Goal: Task Accomplishment & Management: Complete application form

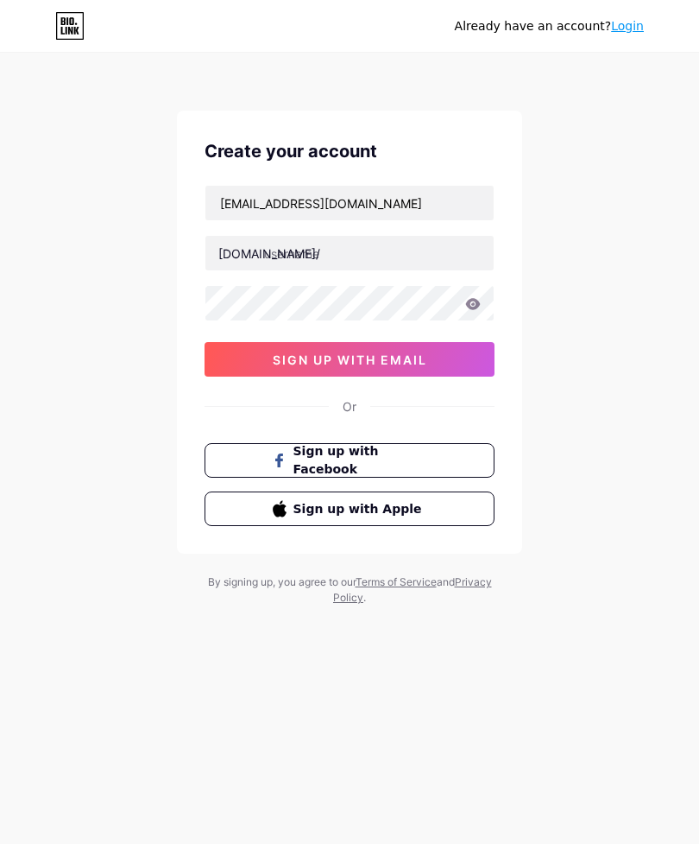
type input "[EMAIL_ADDRESS][DOMAIN_NAME]"
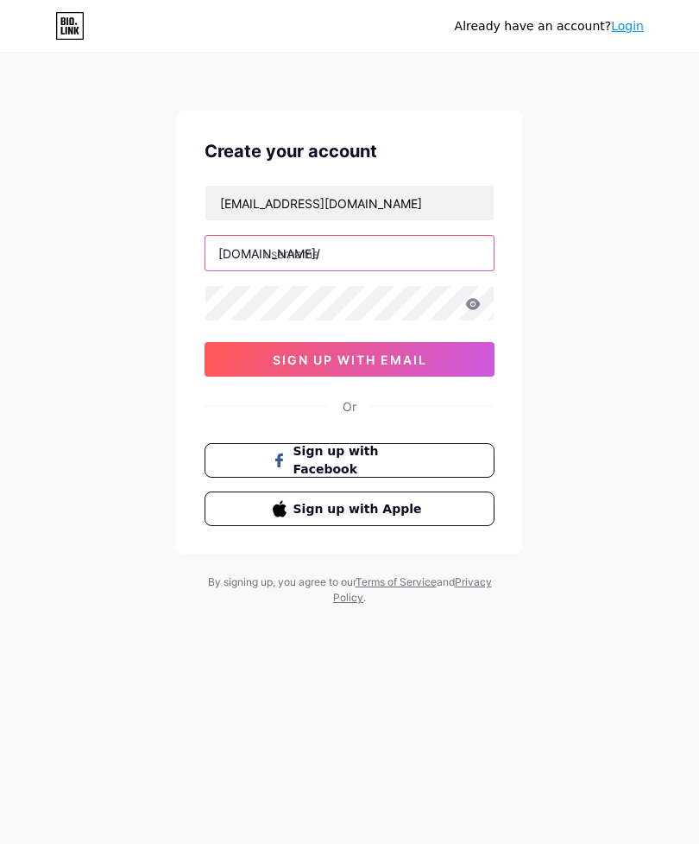
click at [395, 255] on input "text" at bounding box center [349, 253] width 288 height 35
type input "querodocesbh"
click at [479, 303] on icon at bounding box center [473, 303] width 15 height 11
click at [480, 305] on icon at bounding box center [472, 304] width 17 height 17
click at [446, 376] on button "sign up with email" at bounding box center [350, 359] width 290 height 35
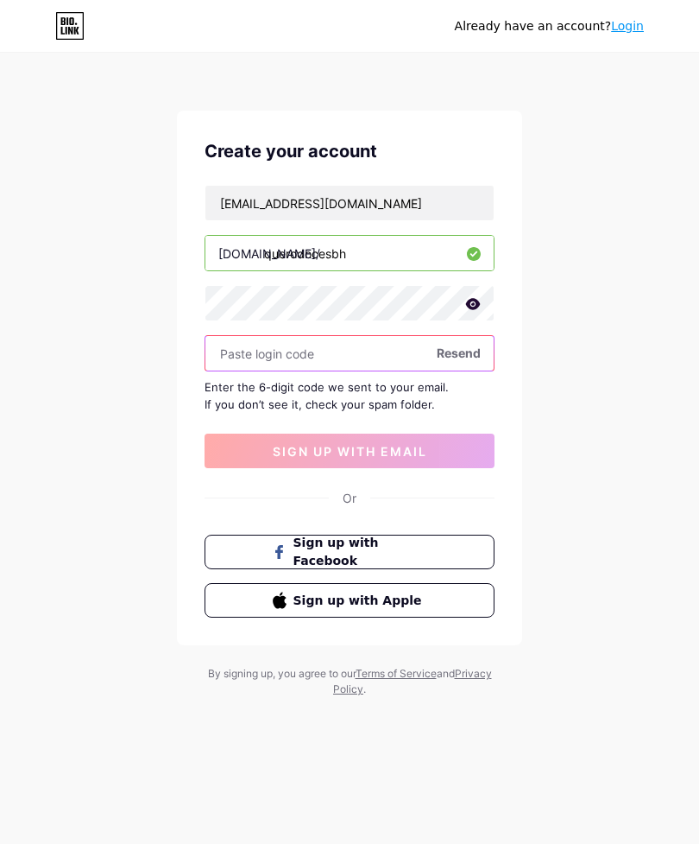
click at [320, 352] on input "text" at bounding box center [349, 353] width 288 height 35
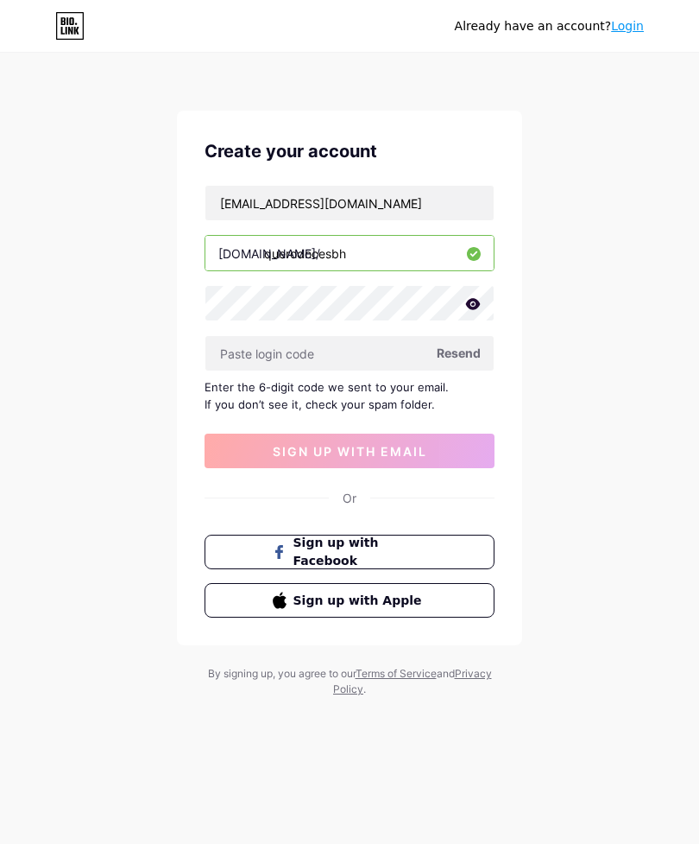
click at [623, 497] on div "Already have an account? Login Create your account querodocesbh@gmail.com bio.l…" at bounding box center [349, 376] width 699 height 752
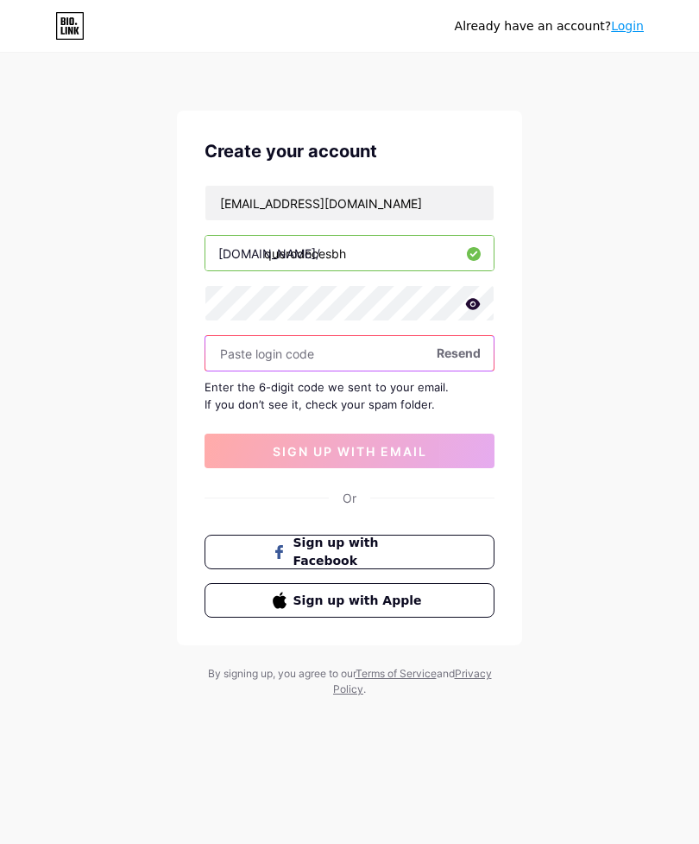
click at [338, 355] on input "text" at bounding box center [349, 353] width 288 height 35
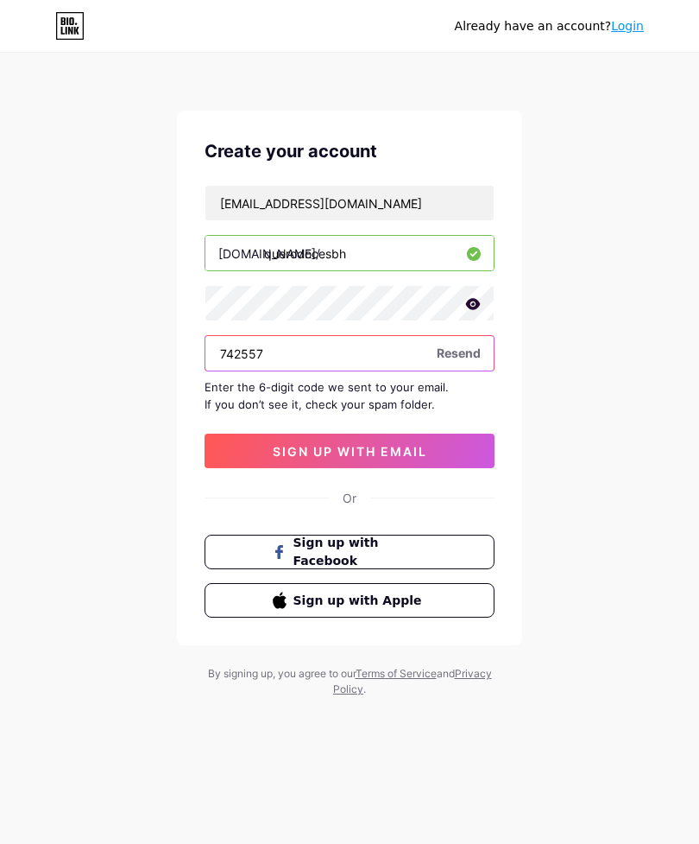
type input "742557"
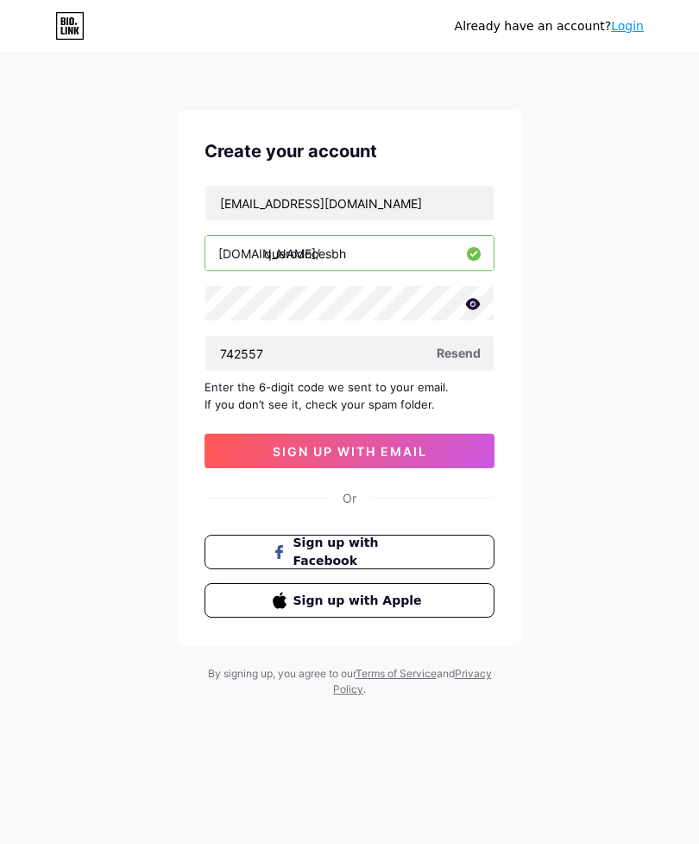
click at [382, 451] on span "sign up with email" at bounding box center [350, 451] width 155 height 15
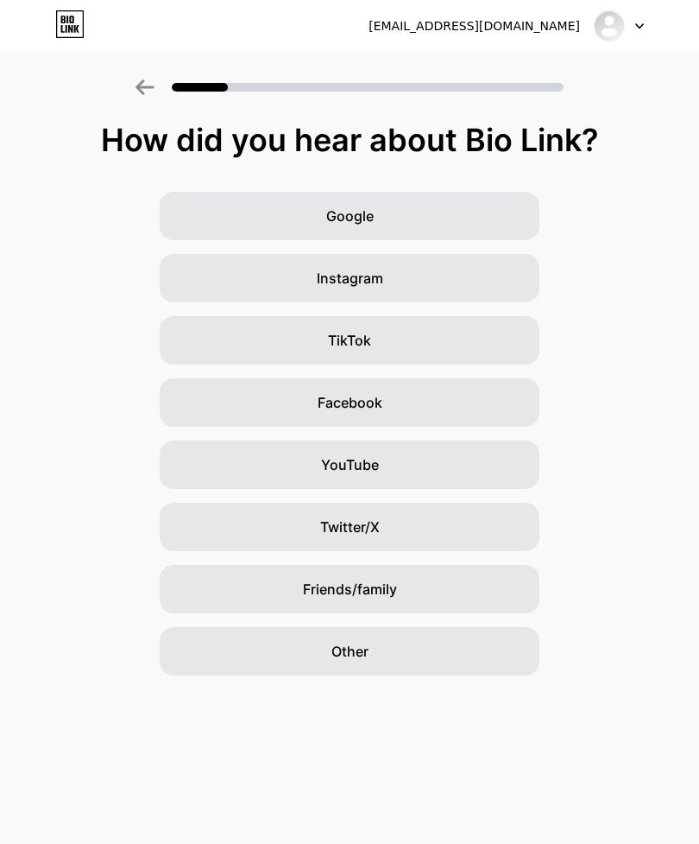
click at [615, 32] on img at bounding box center [609, 25] width 33 height 33
click at [641, 20] on div at bounding box center [619, 25] width 50 height 31
click at [639, 28] on icon at bounding box center [639, 26] width 9 height 6
click at [644, 253] on div "Google Instagram TikTok Facebook YouTube Twitter/X Friends/family Other" at bounding box center [349, 433] width 699 height 483
click at [433, 272] on div "Instagram" at bounding box center [350, 278] width 380 height 48
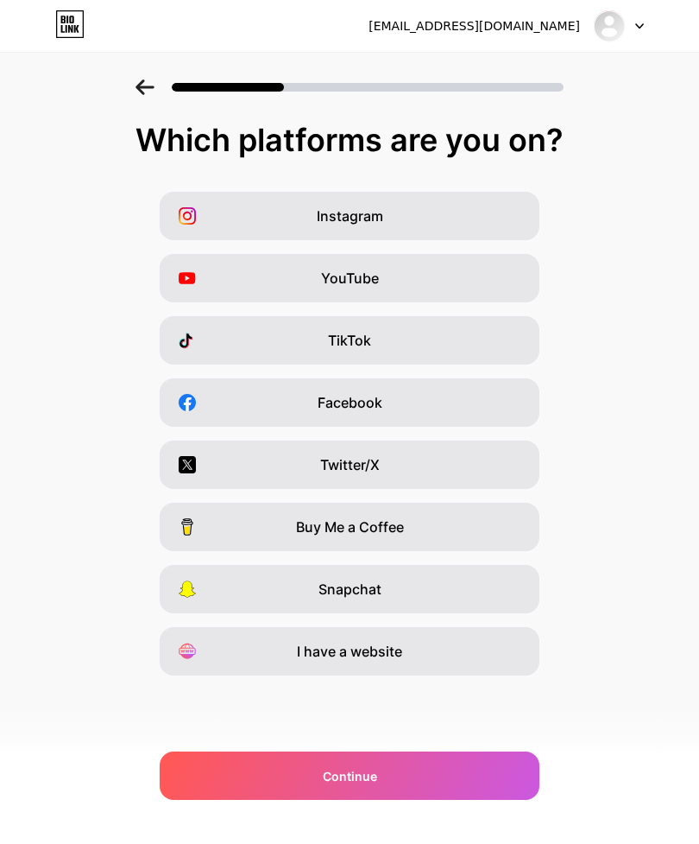
click at [451, 205] on div "Instagram" at bounding box center [350, 216] width 380 height 48
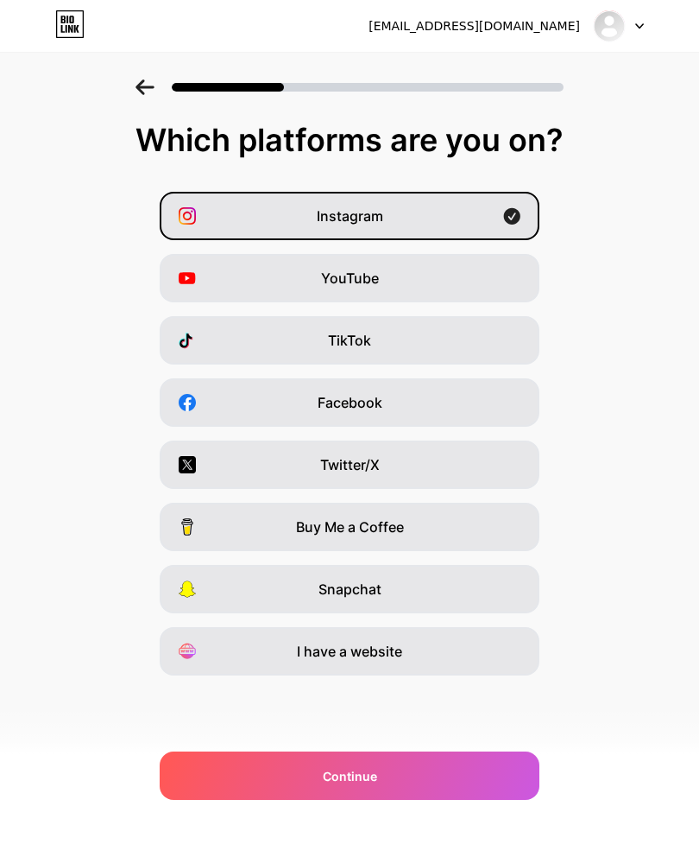
click at [470, 782] on div "Continue" at bounding box center [350, 775] width 380 height 48
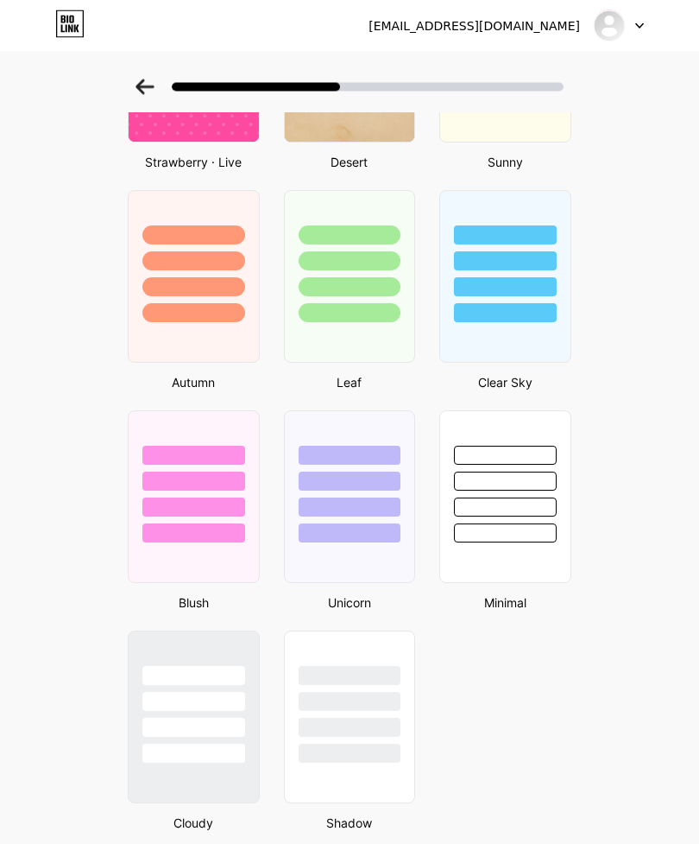
scroll to position [1109, 0]
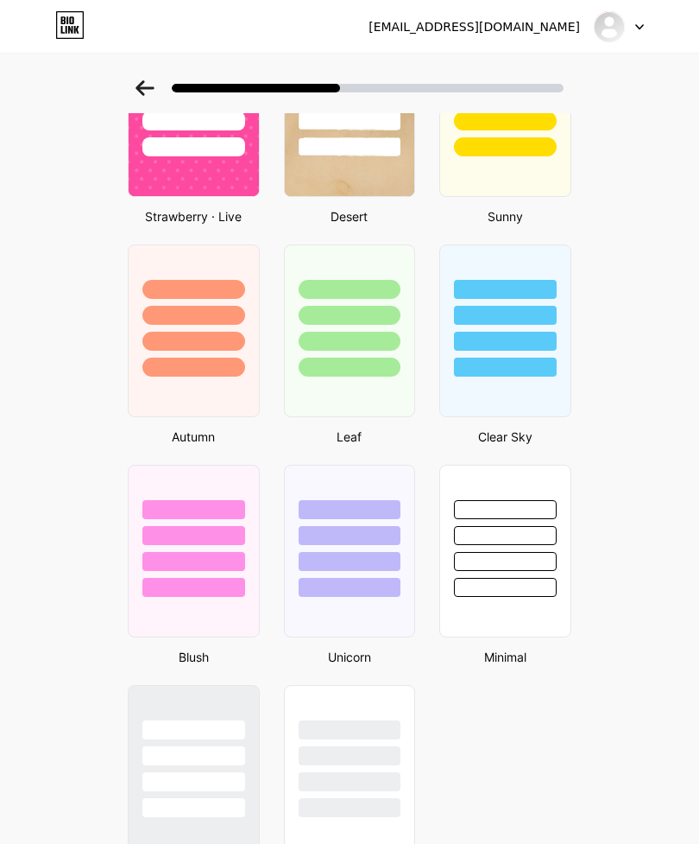
click at [565, 443] on div "Clear Sky" at bounding box center [505, 436] width 142 height 18
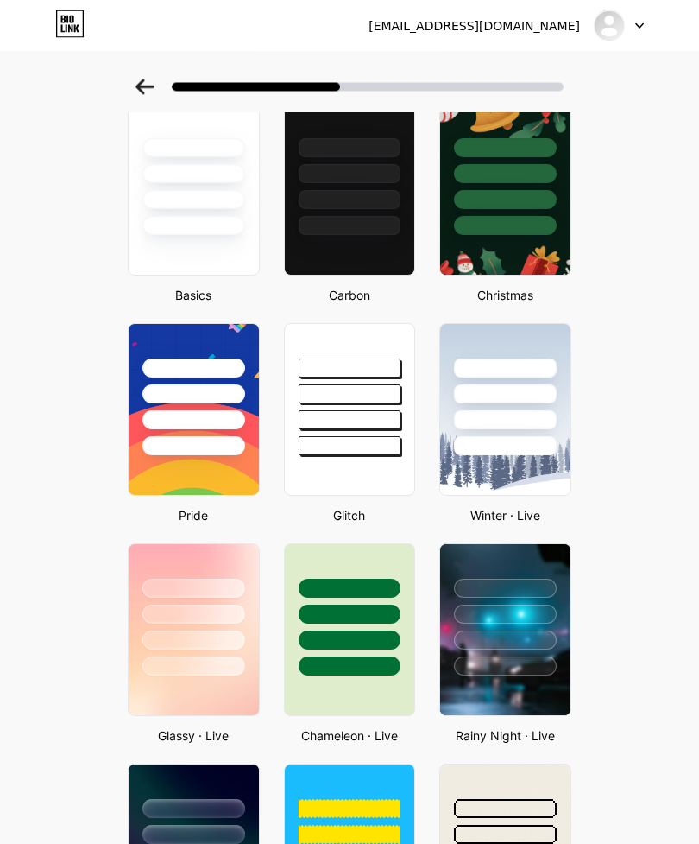
scroll to position [94, 0]
click at [369, 163] on div at bounding box center [350, 169] width 130 height 131
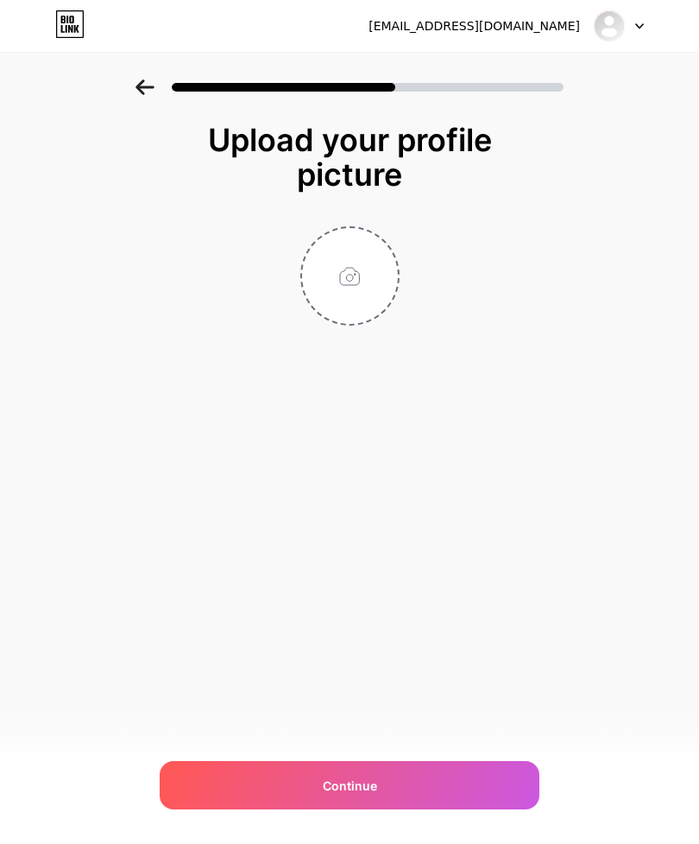
scroll to position [0, 0]
click at [375, 809] on div "Continue" at bounding box center [350, 785] width 380 height 48
click at [354, 268] on input "file" at bounding box center [350, 276] width 96 height 96
type input "C:\fakepath\Quero Doces.png"
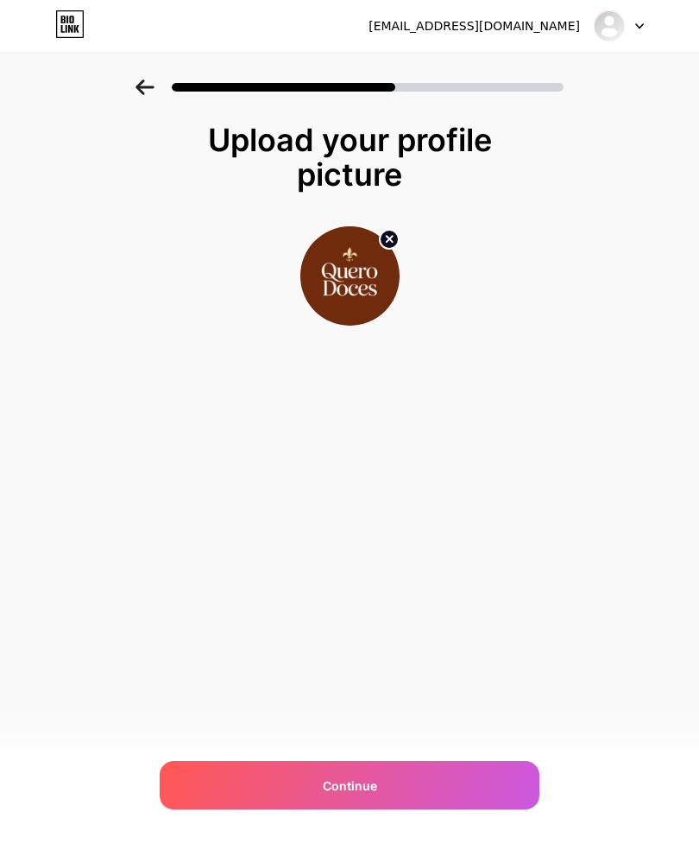
click at [387, 766] on div "Continue" at bounding box center [350, 785] width 380 height 48
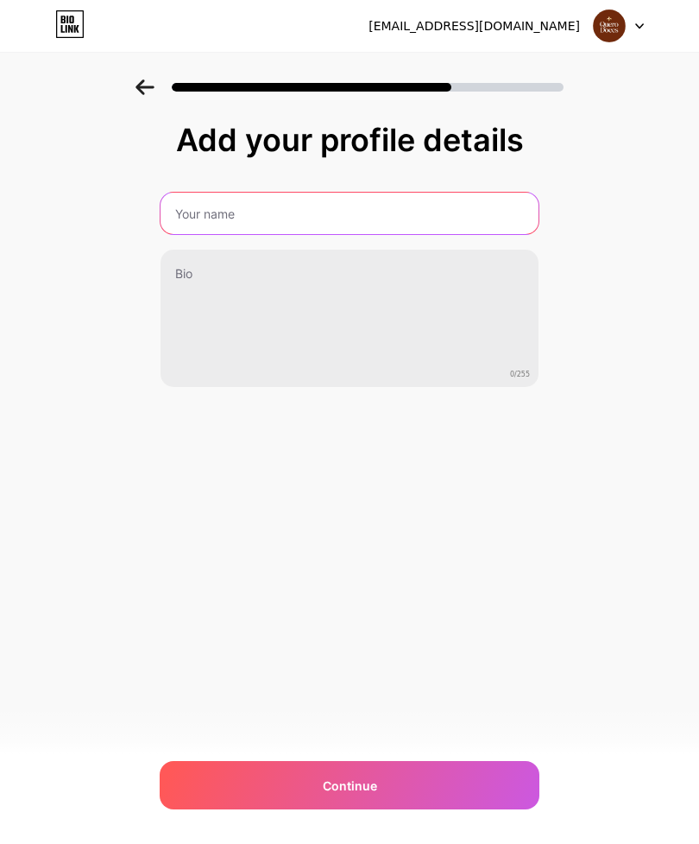
click at [396, 212] on input "text" at bounding box center [350, 213] width 378 height 41
type input "Quero doces BH ⚜️"
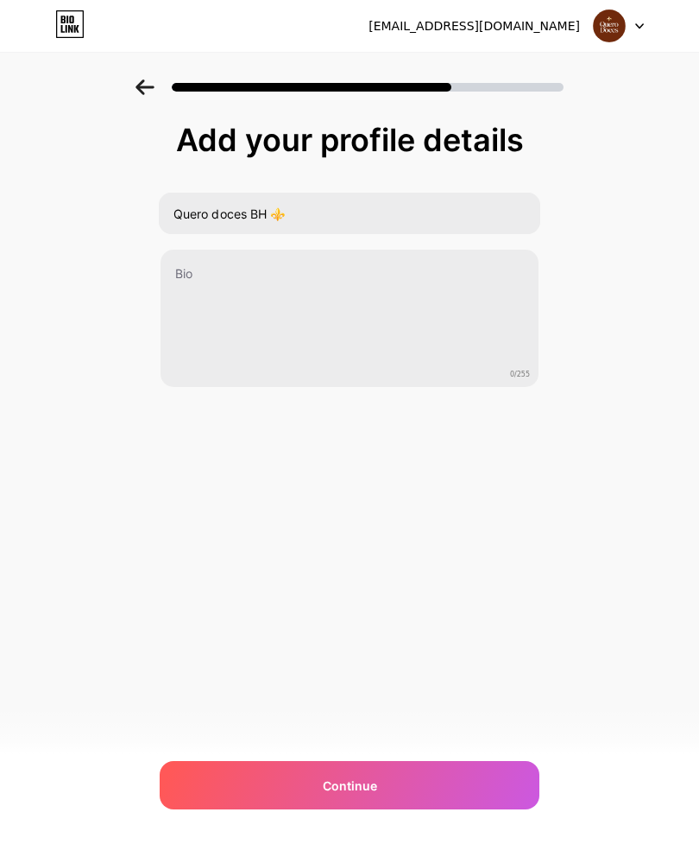
click at [638, 494] on div "querodocesbh@gmail.com Logout Link Copied Add your profile details Quero doces …" at bounding box center [349, 422] width 699 height 844
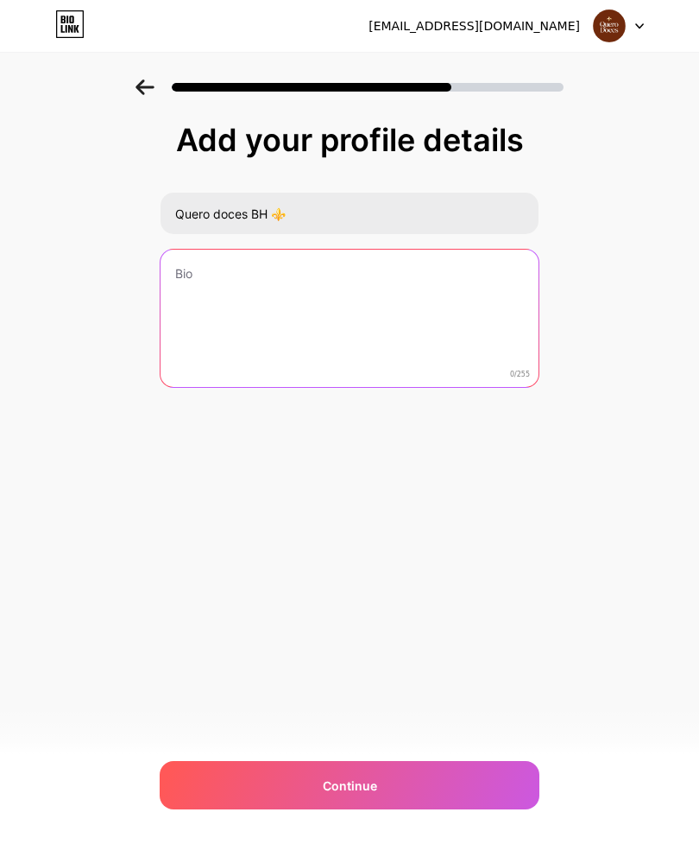
click at [477, 281] on textarea at bounding box center [350, 319] width 378 height 139
type textarea "D"
click at [224, 275] on textarea "Levando sofisticação para sua festa" at bounding box center [350, 319] width 382 height 141
click at [460, 280] on textarea "Levando sofisticação para sua festa" at bounding box center [350, 319] width 382 height 141
click at [433, 277] on textarea "Levando sofisticação para sua festa" at bounding box center [350, 319] width 382 height 141
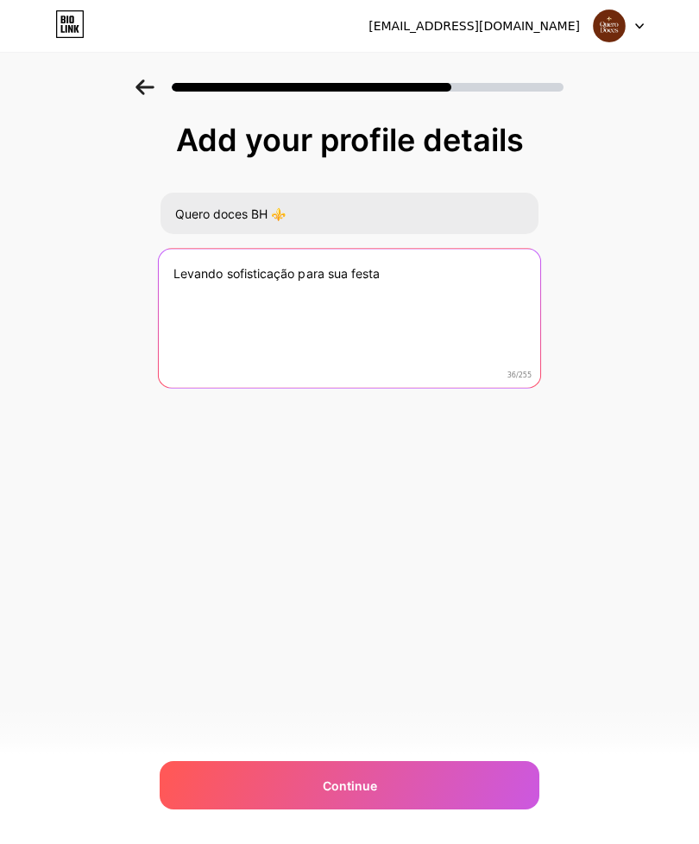
click at [224, 269] on textarea "Levando sofisticação para sua festa" at bounding box center [350, 319] width 382 height 141
click at [465, 284] on textarea "Levando sabor e sofisticação para sua festa" at bounding box center [350, 319] width 382 height 141
type textarea "Levando sabor e sofisticação para sua festa."
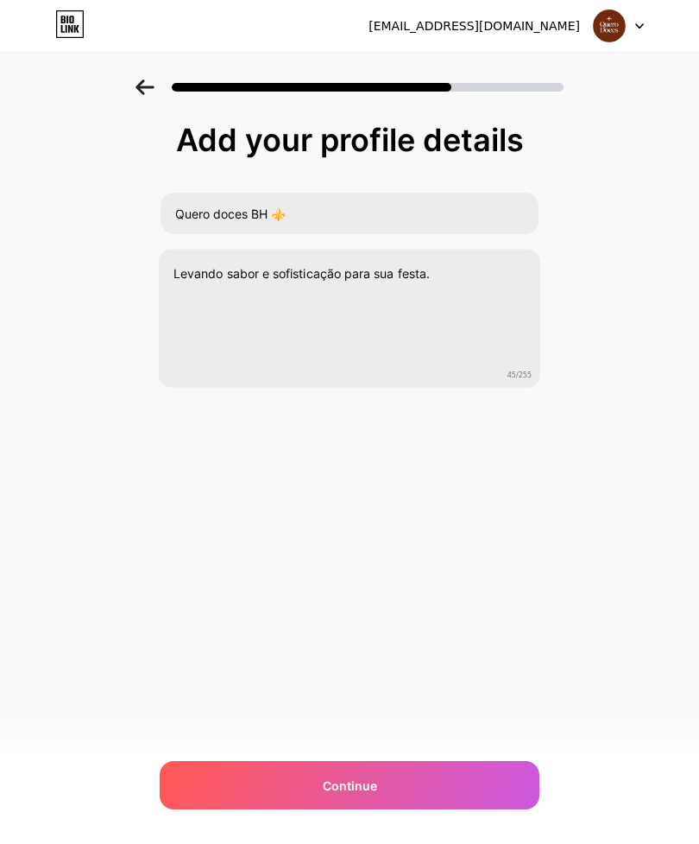
click at [695, 478] on div "querodocesbh@gmail.com Logout Link Copied Add your profile details Quero doces …" at bounding box center [349, 422] width 699 height 844
click at [659, 498] on div "querodocesbh@gmail.com Logout Link Copied Add your profile details Quero doces …" at bounding box center [349, 422] width 699 height 844
click at [418, 787] on div "Continue" at bounding box center [350, 785] width 380 height 48
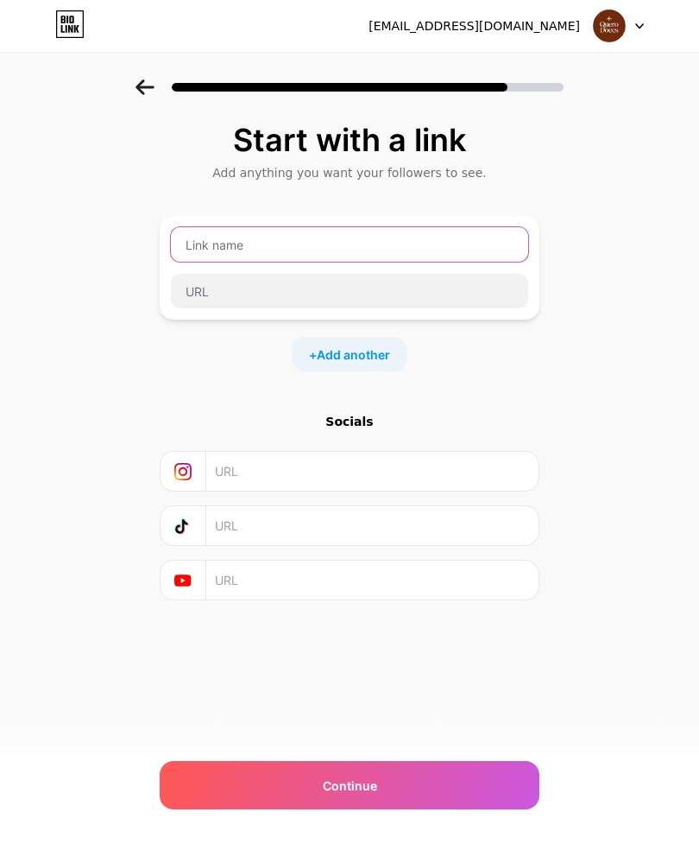
click at [407, 252] on input "text" at bounding box center [349, 244] width 357 height 35
type input "Quero [PERSON_NAME]"
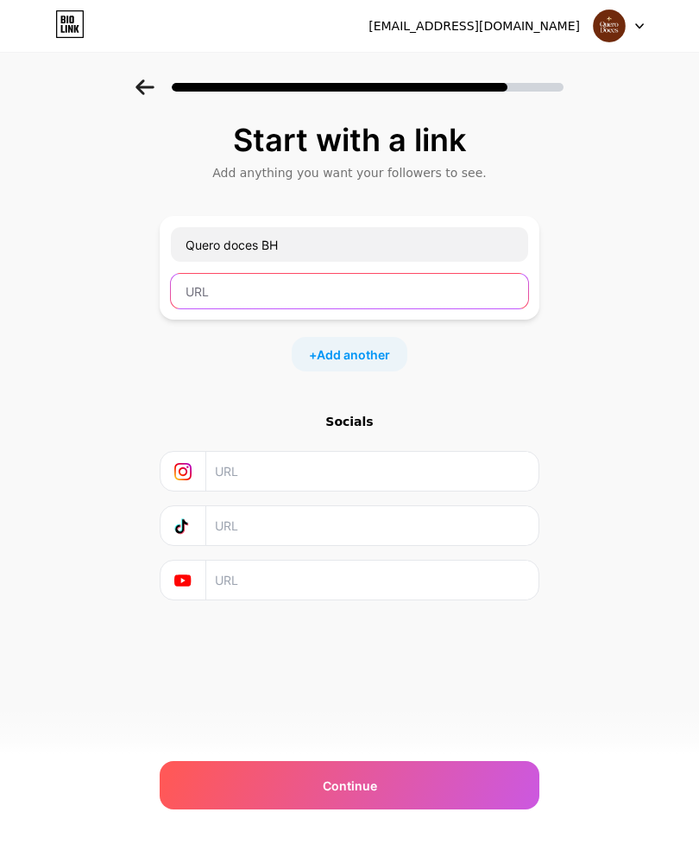
click at [424, 287] on input "text" at bounding box center [349, 291] width 357 height 35
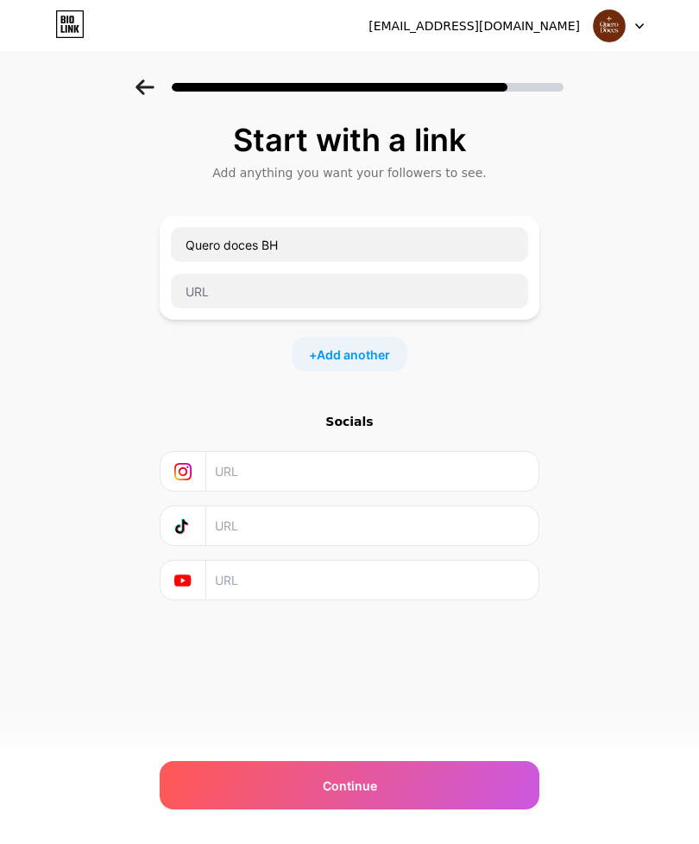
click at [602, 421] on div "Start with a link Add anything you want your followers to see. Quero doces BH +…" at bounding box center [349, 382] width 699 height 607
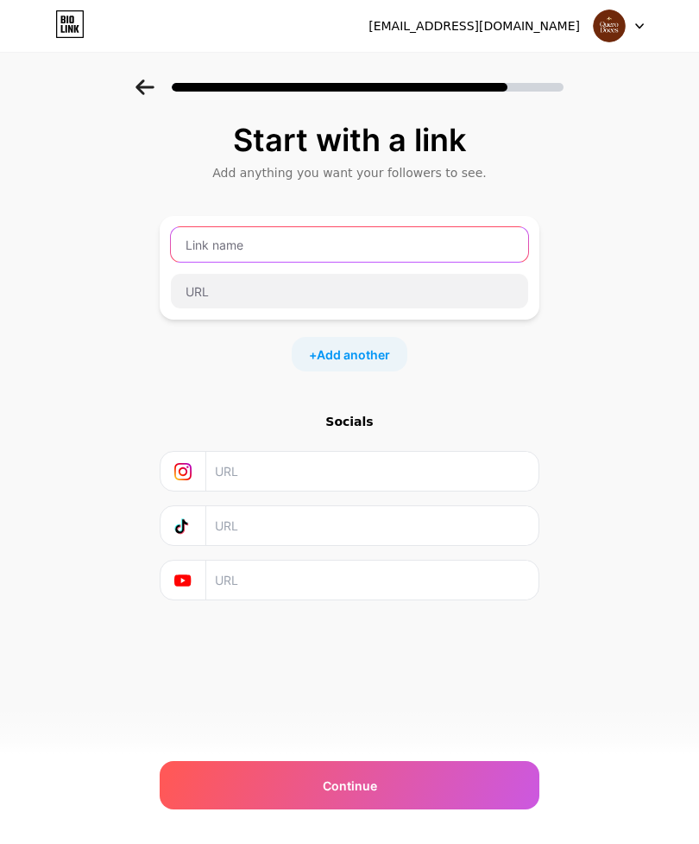
click at [425, 247] on input "text" at bounding box center [349, 244] width 357 height 35
type input "Quero [PERSON_NAME]"
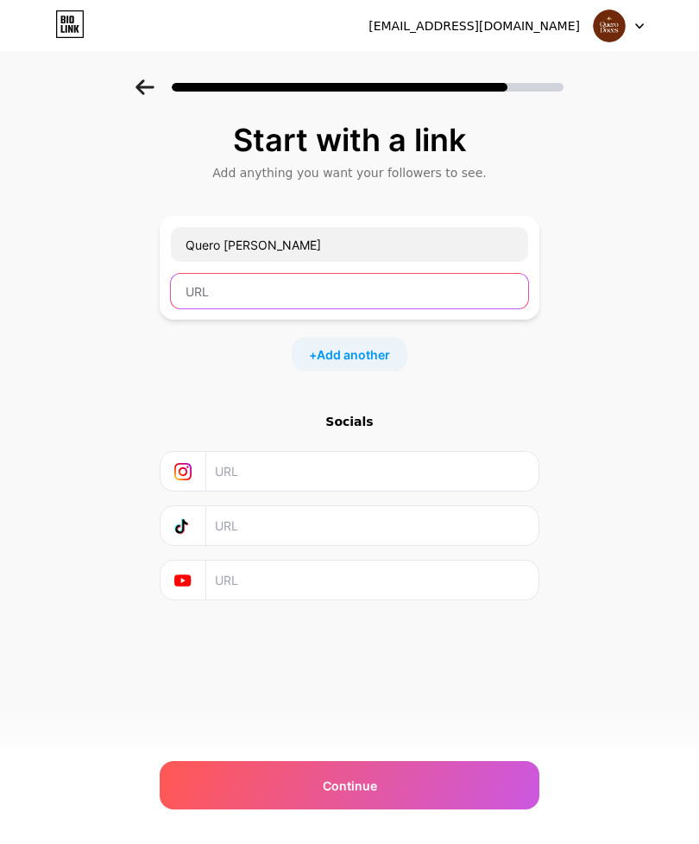
click at [224, 293] on input "text" at bounding box center [349, 291] width 357 height 35
click at [237, 296] on input "text" at bounding box center [349, 291] width 357 height 35
paste input "[URL][DOMAIN_NAME]"
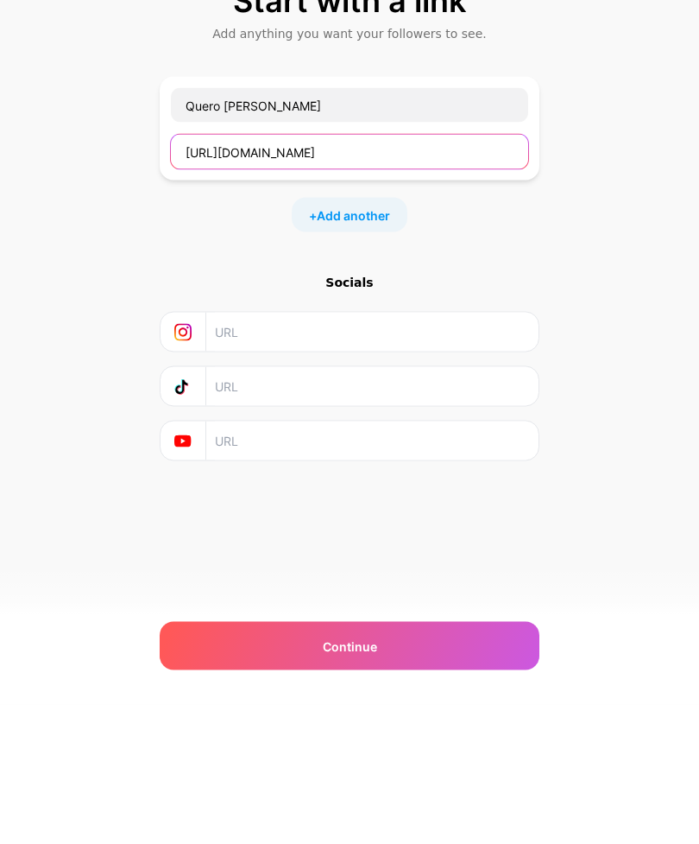
type input "[URL][DOMAIN_NAME]"
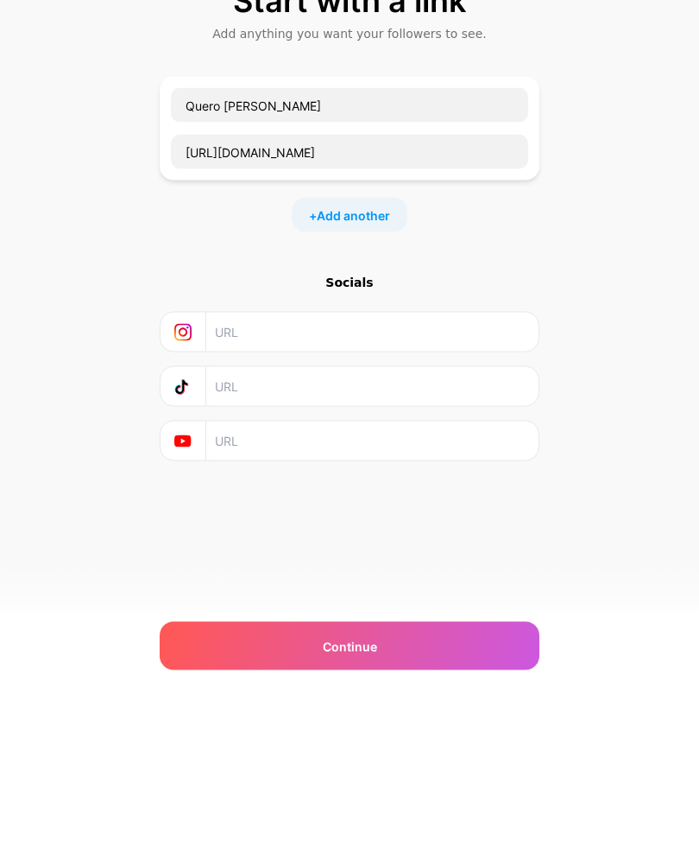
click at [480, 452] on input "text" at bounding box center [371, 471] width 313 height 39
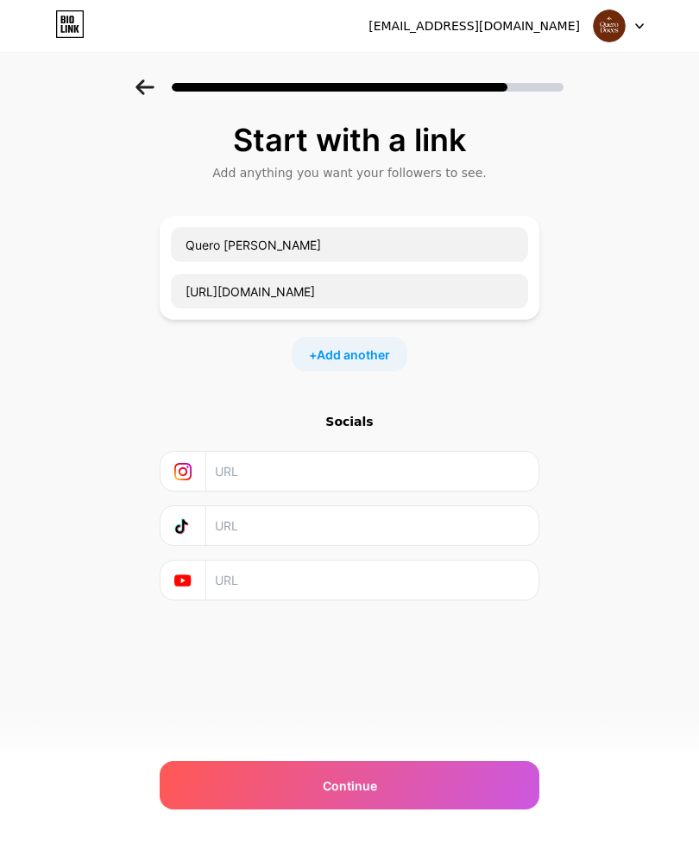
click at [374, 452] on input "text" at bounding box center [371, 471] width 313 height 39
paste input "[URL][DOMAIN_NAME]"
type input "[URL][DOMAIN_NAME]"
click at [660, 195] on div "Start with a link Add anything you want your followers to see. Quero [PERSON_NA…" at bounding box center [349, 382] width 699 height 607
click at [320, 786] on div "Continue" at bounding box center [350, 785] width 380 height 48
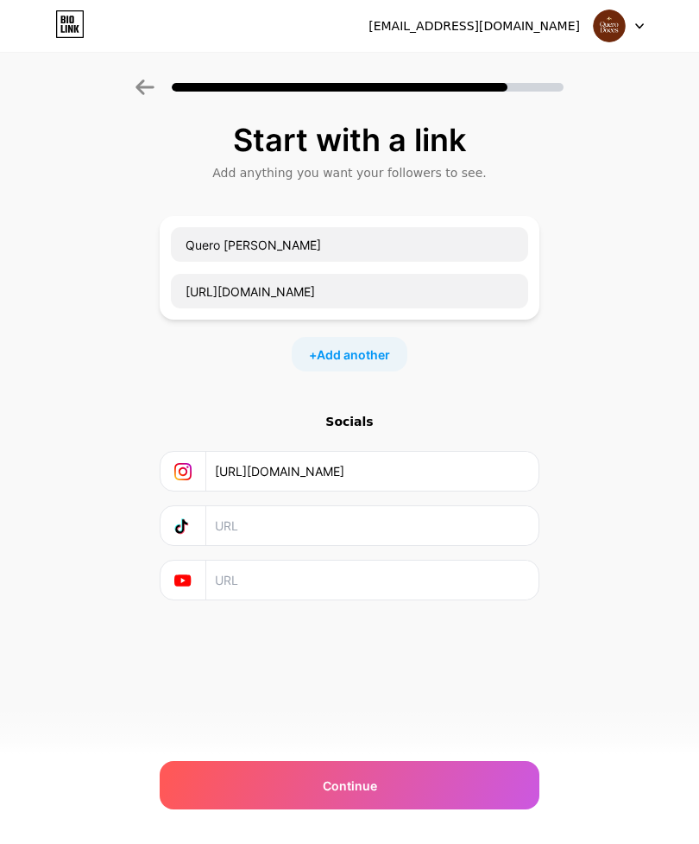
scroll to position [0, 0]
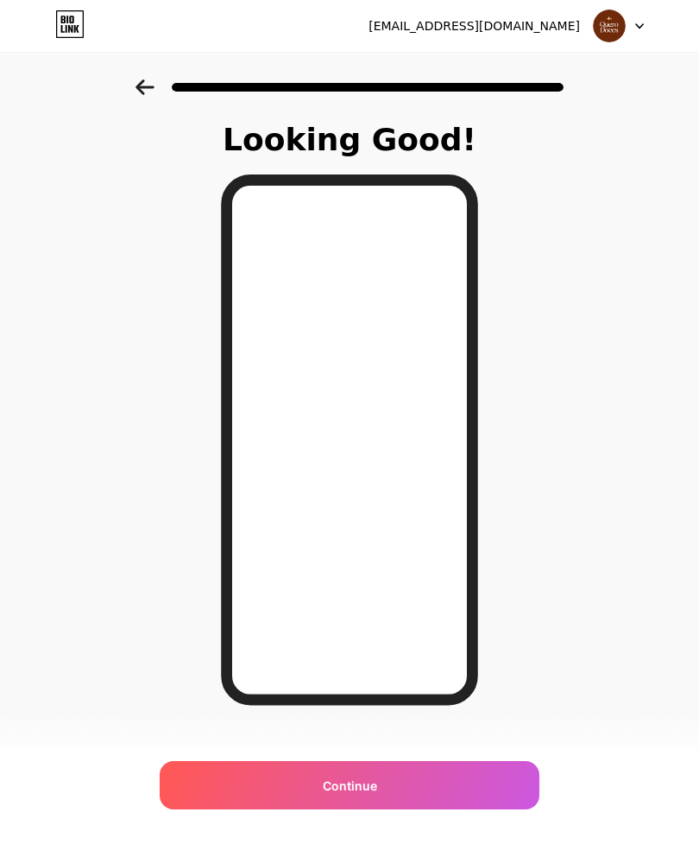
click at [354, 843] on div "[EMAIL_ADDRESS][DOMAIN_NAME] Logout Link Copied Looking Good! Continue" at bounding box center [349, 434] width 699 height 868
click at [336, 843] on html "[EMAIL_ADDRESS][DOMAIN_NAME] Logout Link Copied Looking Good! Continue" at bounding box center [349, 434] width 699 height 868
click at [351, 843] on html "[EMAIL_ADDRESS][DOMAIN_NAME] Logout Link Copied Looking Good! Continue" at bounding box center [349, 434] width 699 height 868
click at [354, 843] on html "[EMAIL_ADDRESS][DOMAIN_NAME] Logout Link Copied Looking Good! Continue" at bounding box center [349, 434] width 699 height 868
click at [441, 794] on div "Continue" at bounding box center [350, 785] width 380 height 48
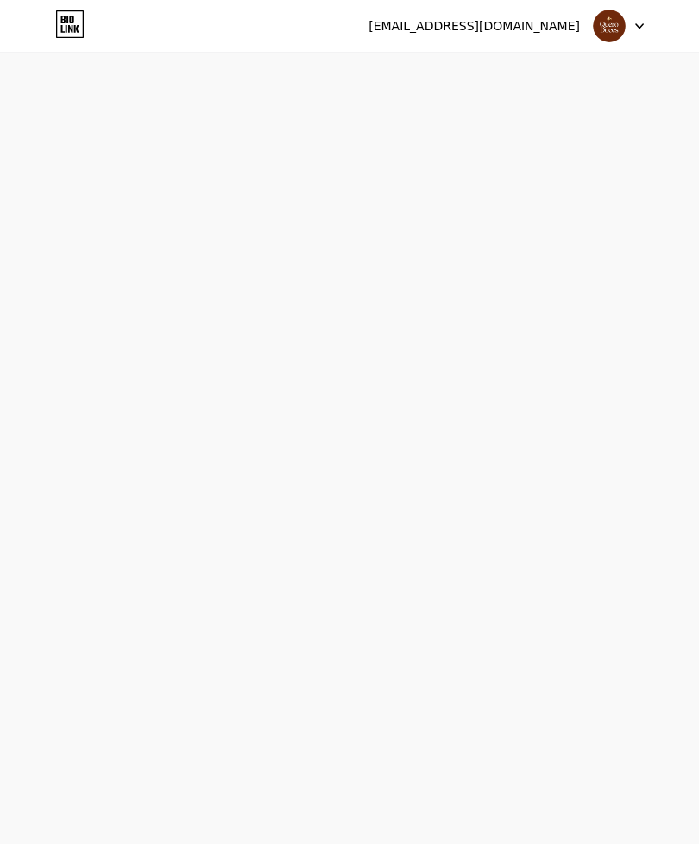
click at [420, 793] on div "[EMAIL_ADDRESS][DOMAIN_NAME] Logout Link Copied Start your 7 day free trial Can…" at bounding box center [349, 422] width 699 height 844
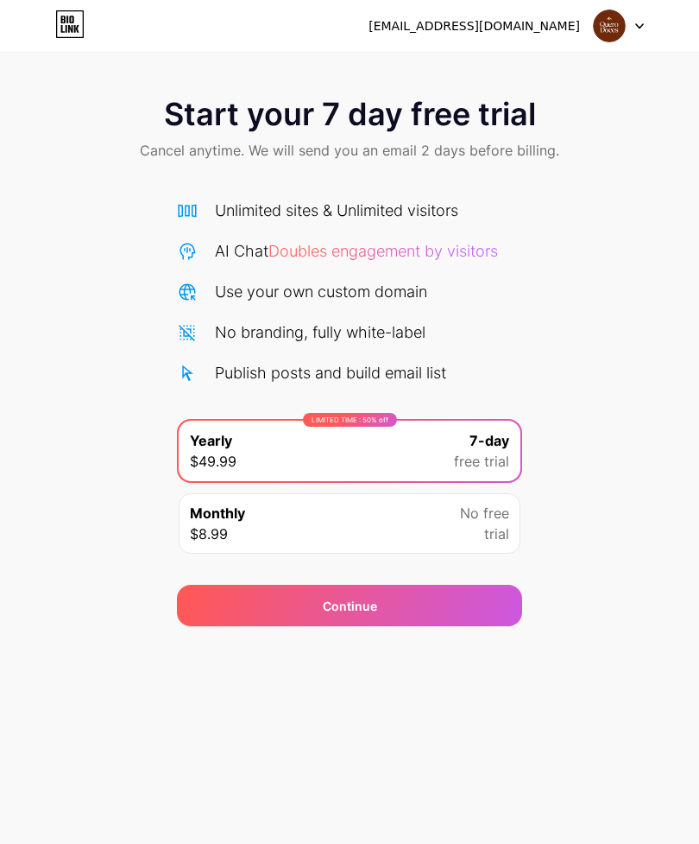
click at [654, 28] on div "[EMAIL_ADDRESS][DOMAIN_NAME] Logout" at bounding box center [349, 25] width 699 height 31
click at [641, 31] on div at bounding box center [619, 25] width 50 height 31
click at [623, 30] on img at bounding box center [609, 25] width 33 height 33
click at [636, 35] on div at bounding box center [619, 25] width 50 height 31
click at [639, 41] on div at bounding box center [619, 25] width 50 height 31
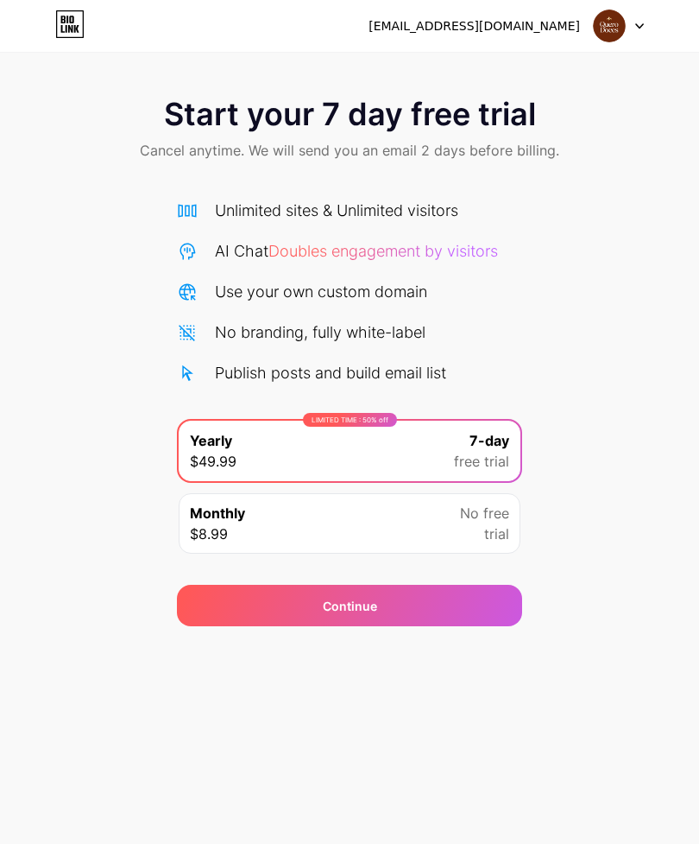
click at [66, 31] on icon at bounding box center [67, 29] width 2 height 8
click at [660, 38] on div "[EMAIL_ADDRESS][DOMAIN_NAME] Logout" at bounding box center [349, 25] width 699 height 31
click at [647, 660] on div "[EMAIL_ADDRESS][DOMAIN_NAME] Logout Link Copied Start your 7 day free trial Can…" at bounding box center [349, 422] width 699 height 844
click at [643, 656] on div "[EMAIL_ADDRESS][DOMAIN_NAME] Logout Link Copied Start your 7 day free trial Can…" at bounding box center [349, 422] width 699 height 844
